Goal: Check status: Check status

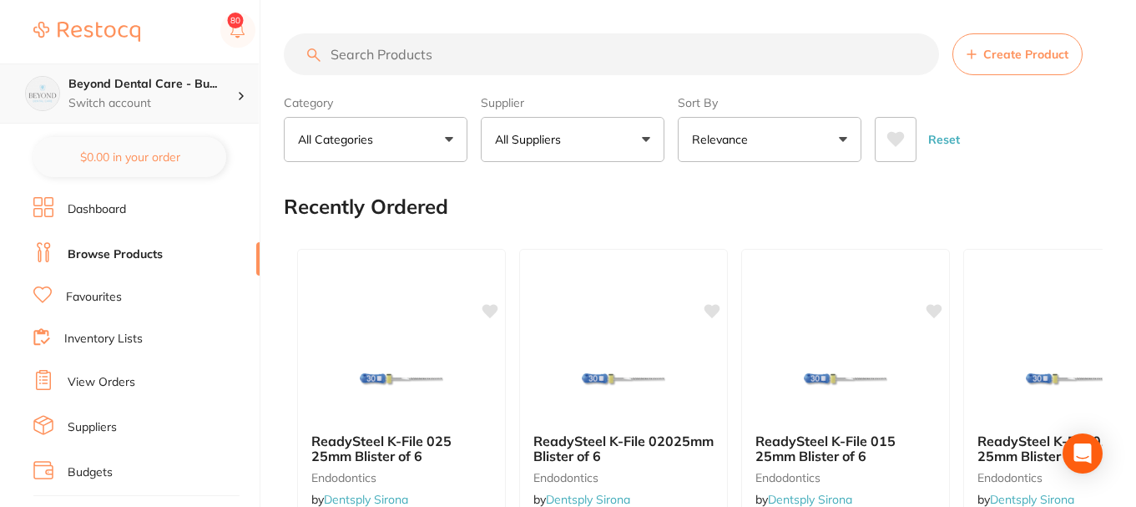
click at [213, 82] on h4 "Beyond Dental Care - Bu..." at bounding box center [152, 84] width 169 height 17
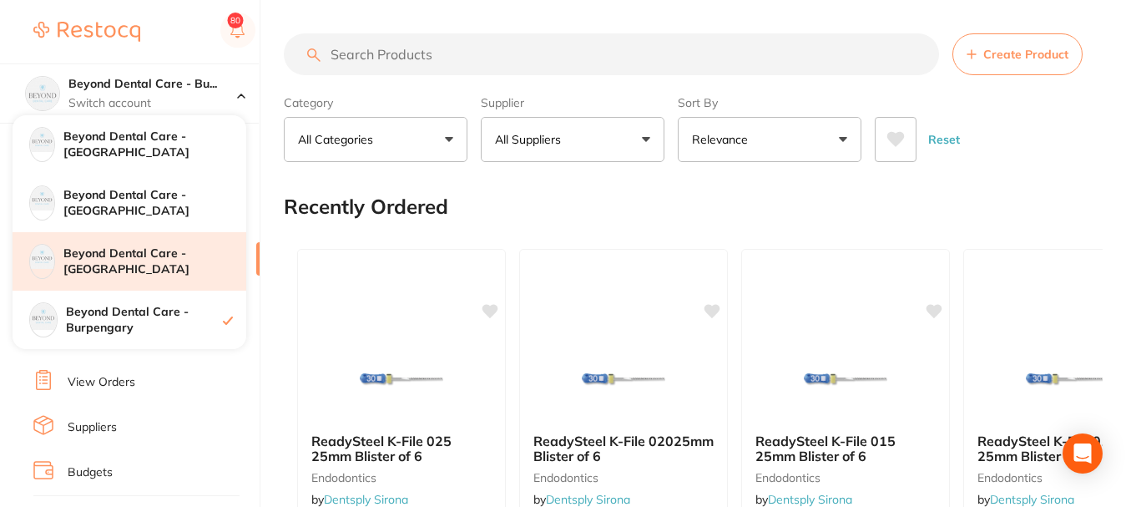
click at [125, 265] on h4 "Beyond Dental Care - [GEOGRAPHIC_DATA]" at bounding box center [154, 261] width 183 height 33
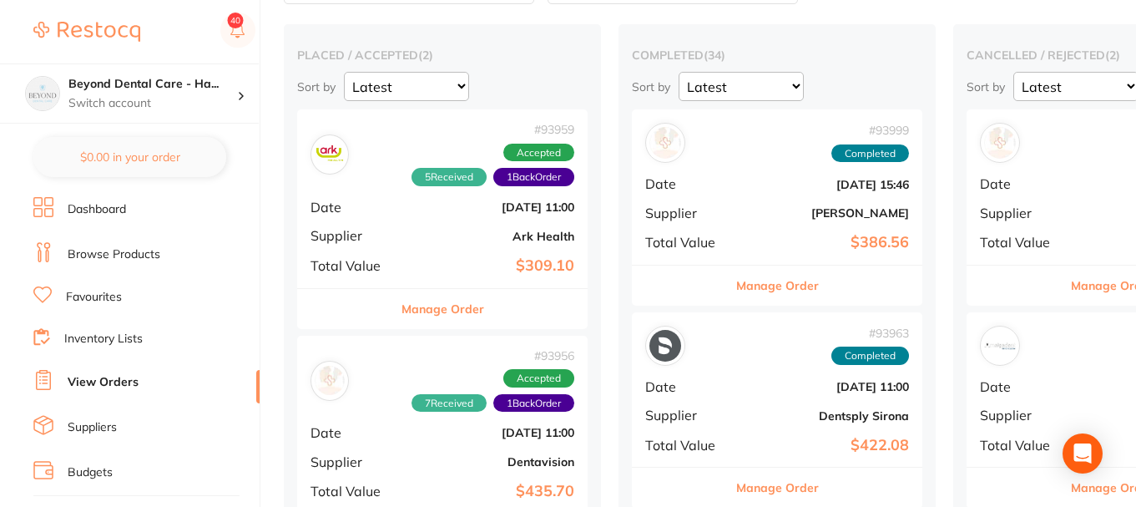
scroll to position [167, 0]
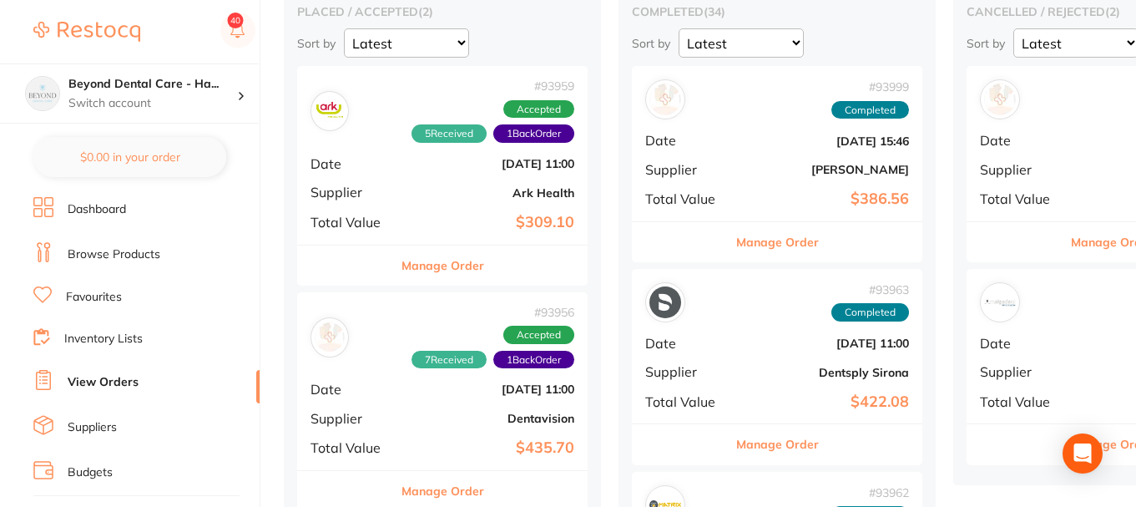
click at [379, 416] on span "Supplier" at bounding box center [351, 418] width 83 height 15
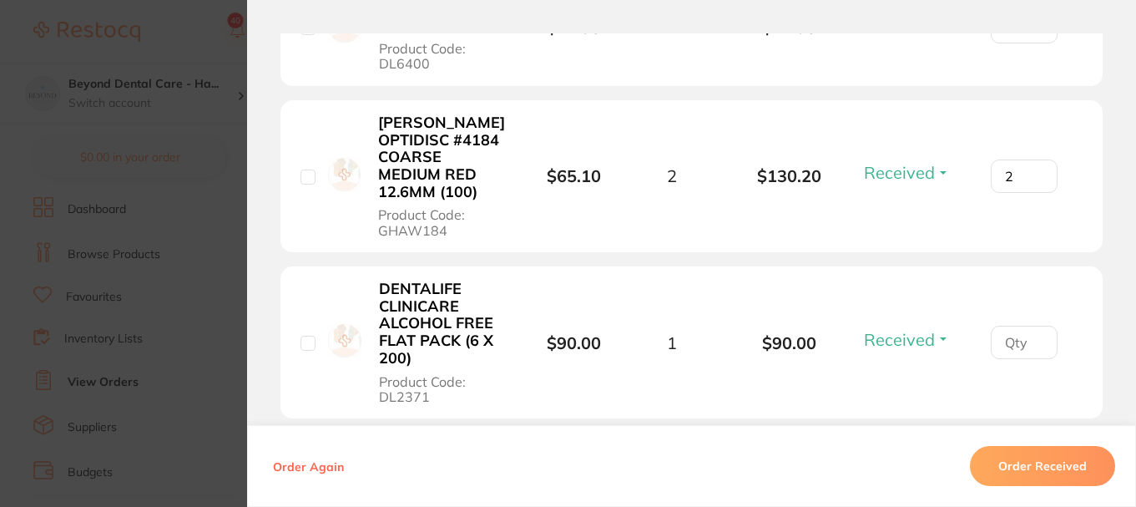
scroll to position [1168, 0]
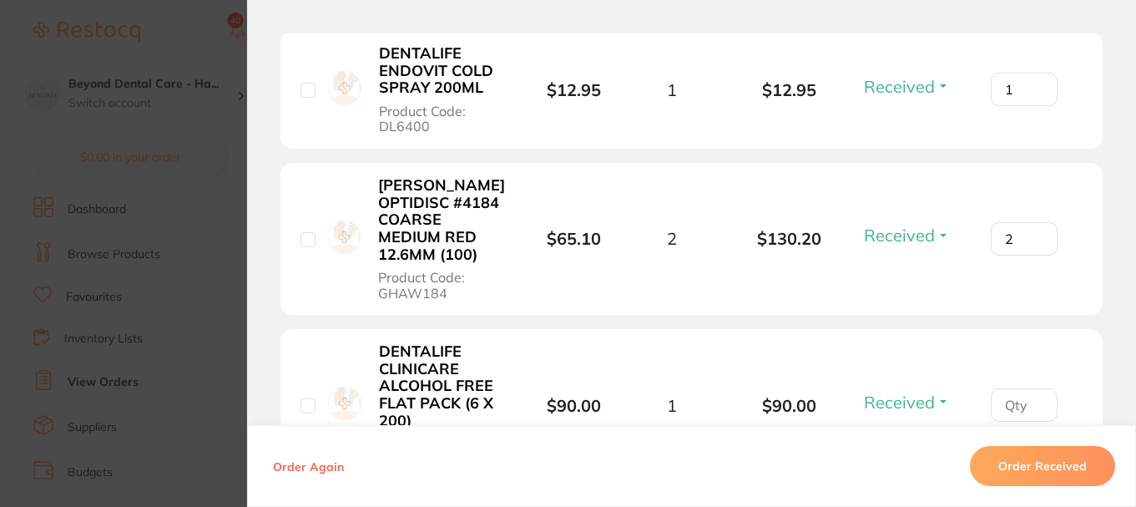
click at [169, 213] on section "Order ID: Restocq- 93956 Order Information 7 Received 1 Back Order Accepted Ord…" at bounding box center [568, 253] width 1136 height 507
